Goal: Information Seeking & Learning: Learn about a topic

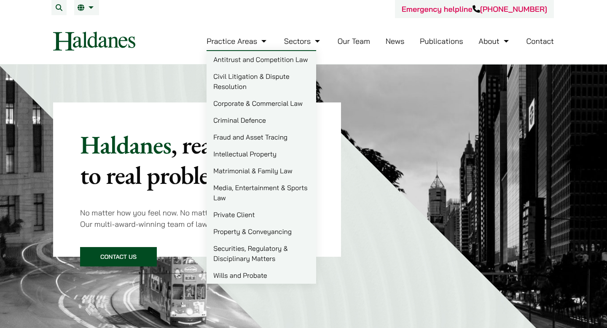
click at [257, 51] on link "Antitrust and Competition Law" at bounding box center [262, 59] width 110 height 17
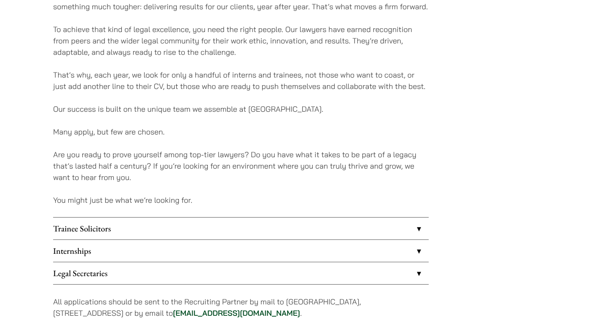
scroll to position [597, 0]
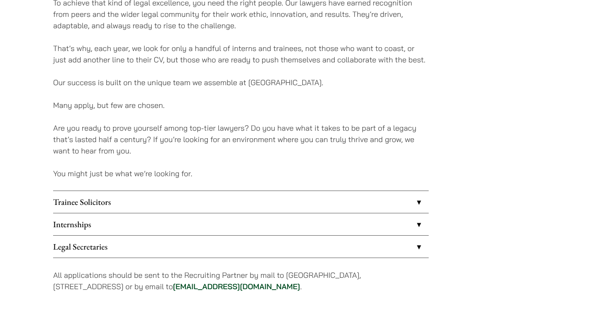
click at [179, 226] on link "Internships" at bounding box center [241, 224] width 376 height 22
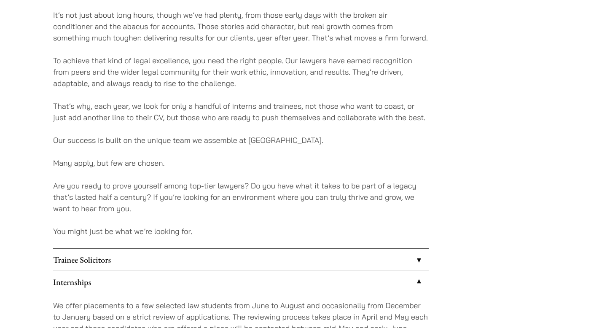
scroll to position [651, 0]
